Goal: Task Accomplishment & Management: Use online tool/utility

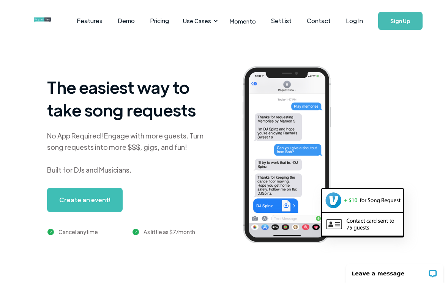
click at [354, 26] on link "Log In" at bounding box center [354, 21] width 32 height 27
click at [360, 23] on link "Log In" at bounding box center [354, 21] width 32 height 27
click at [349, 25] on link "Log In" at bounding box center [354, 21] width 32 height 27
click at [353, 18] on link "Log In" at bounding box center [354, 21] width 32 height 27
click at [355, 24] on link "Log In" at bounding box center [354, 21] width 32 height 27
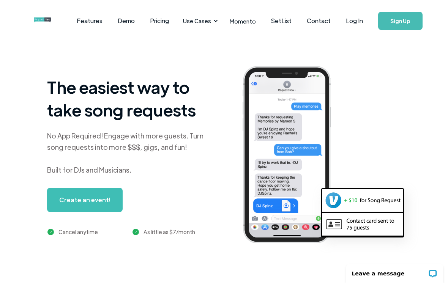
click at [356, 24] on link "Log In" at bounding box center [354, 21] width 32 height 27
click at [357, 25] on link "Log In" at bounding box center [354, 21] width 32 height 27
click at [358, 21] on link "Log In" at bounding box center [354, 21] width 32 height 27
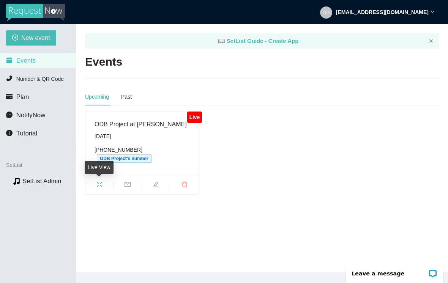
click at [101, 187] on span "fullscreen" at bounding box center [99, 186] width 28 height 8
